Goal: Complete application form

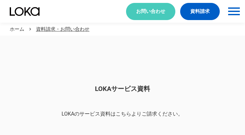
scroll to position [544, 0]
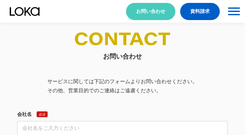
select select "その他"
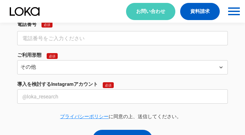
select select "その他"
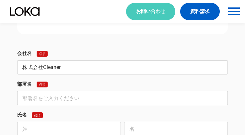
type input "株式会社Gleaner"
type input "代表取締役"
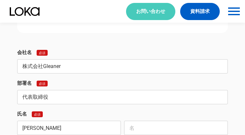
type input "[PERSON_NAME]"
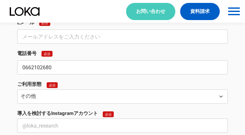
type input "0662102680"
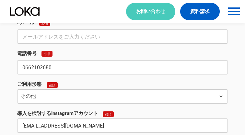
type input "[EMAIL_ADDRESS][DOMAIN_NAME]"
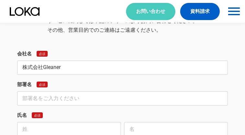
type input "株式会社Gleaner"
type input "代表取締役"
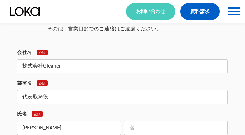
type input "[PERSON_NAME]"
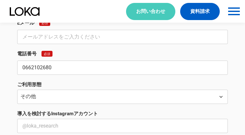
type input "0662102680"
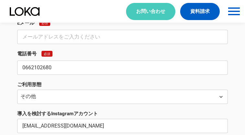
type input "[EMAIL_ADDRESS][DOMAIN_NAME]"
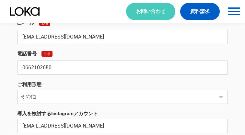
type input "[EMAIL_ADDRESS][DOMAIN_NAME]"
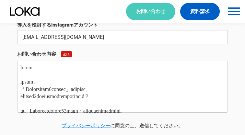
type textarea "lorem ipsum、 「Dolorsitam7consec」adipisc、 elitsed7doeiusmodtemporincid？ ut、Labor…"
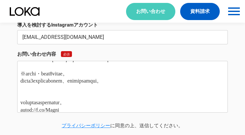
scroll to position [0, 0]
